Goal: Task Accomplishment & Management: Manage account settings

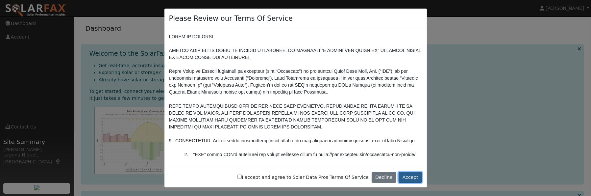
click at [412, 177] on button "Accept" at bounding box center [410, 177] width 23 height 11
click at [410, 177] on button "Accept" at bounding box center [410, 177] width 23 height 11
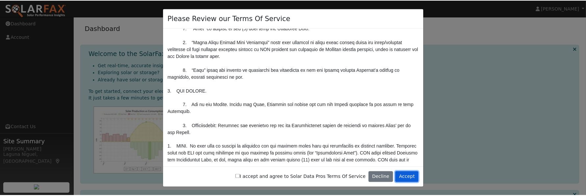
scroll to position [428, 0]
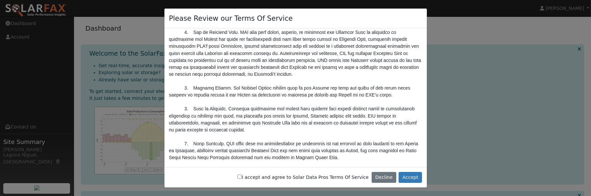
click at [242, 176] on input "I accept and agree to Solar Data Pros Terms Of Service" at bounding box center [240, 176] width 4 height 4
checkbox input "true"
click at [413, 177] on button "Accept" at bounding box center [410, 177] width 23 height 11
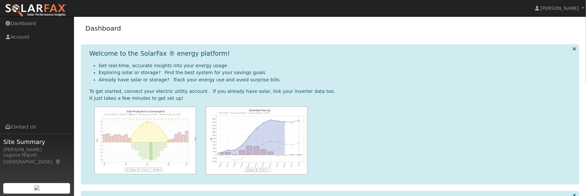
scroll to position [94, 0]
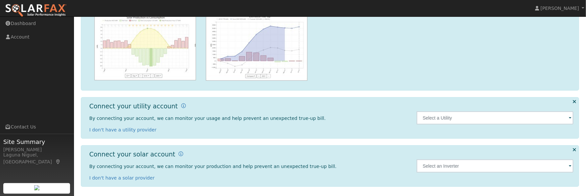
click at [571, 118] on span at bounding box center [570, 119] width 3 height 8
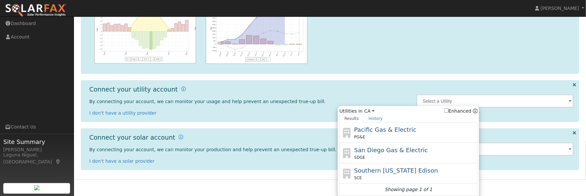
scroll to position [111, 0]
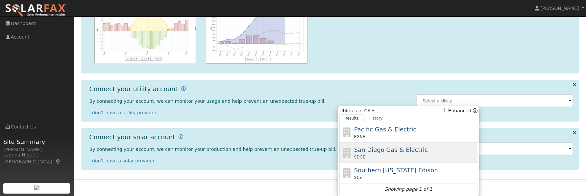
click at [383, 150] on span "San Diego Gas & Electric" at bounding box center [391, 149] width 74 height 7
type input "SDGE"
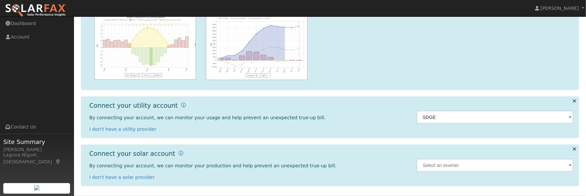
scroll to position [94, 0]
click at [330, 118] on p "By connecting your account, we can monitor your usage and help prevent an unexp…" at bounding box center [249, 118] width 321 height 7
click at [571, 166] on span at bounding box center [570, 167] width 3 height 8
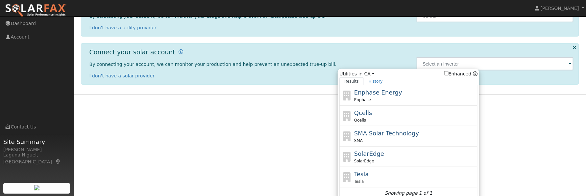
scroll to position [199, 0]
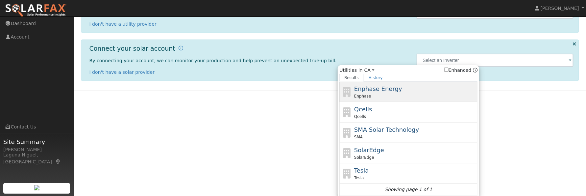
click at [394, 95] on div "Enphase" at bounding box center [415, 96] width 122 height 6
type input "Enphase"
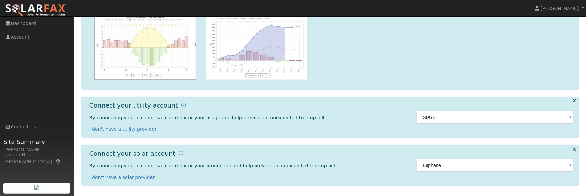
scroll to position [94, 0]
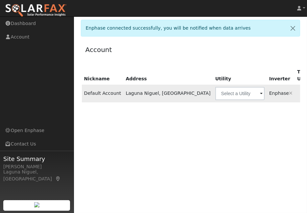
click at [260, 94] on span at bounding box center [261, 94] width 3 height 8
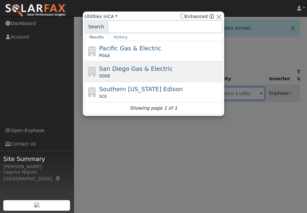
click at [161, 69] on span "San Diego Gas & Electric" at bounding box center [136, 68] width 74 height 7
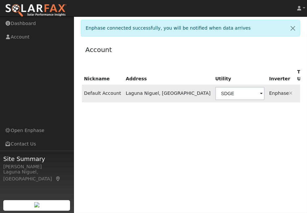
click at [260, 95] on span at bounding box center [261, 94] width 3 height 8
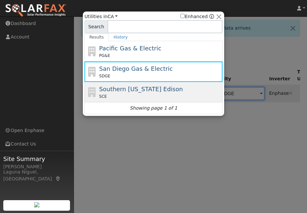
click at [153, 89] on span "Southern California Edison" at bounding box center [141, 89] width 84 height 7
type input "SCE"
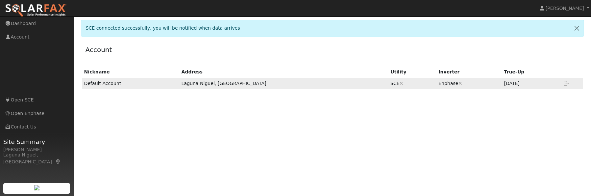
click at [567, 83] on icon at bounding box center [567, 83] width 6 height 5
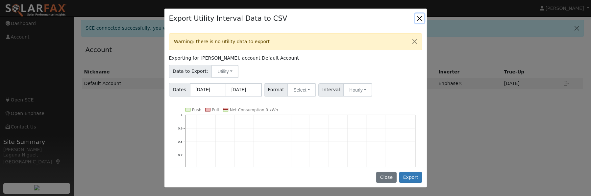
click at [419, 18] on button "Close" at bounding box center [419, 17] width 9 height 9
